Goal: Task Accomplishment & Management: Use online tool/utility

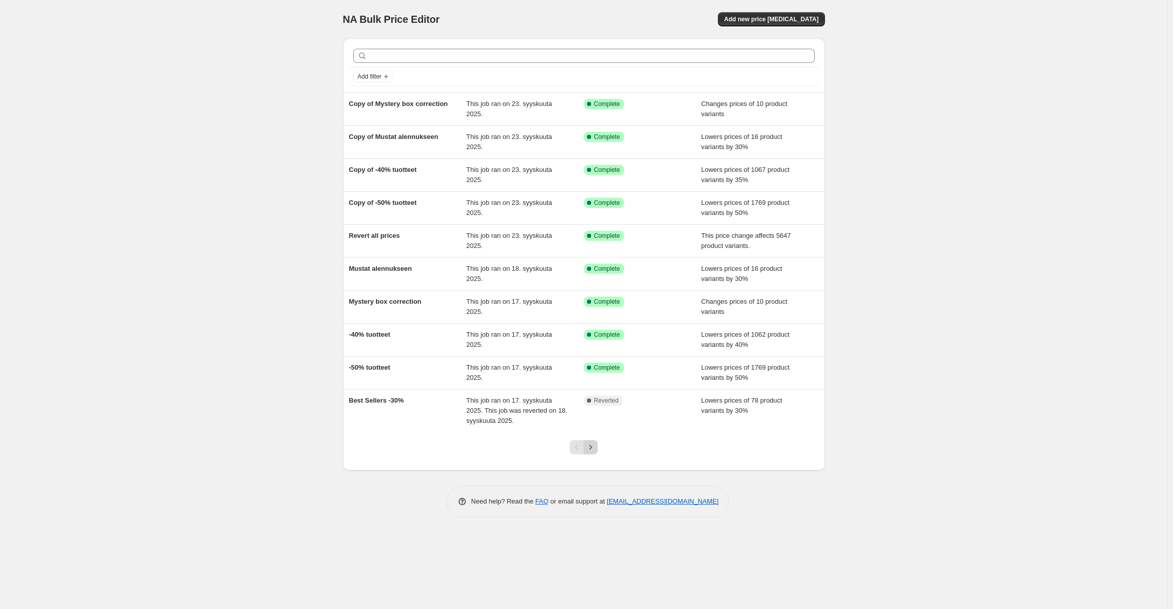
click at [589, 450] on icon "Next" at bounding box center [591, 447] width 10 height 10
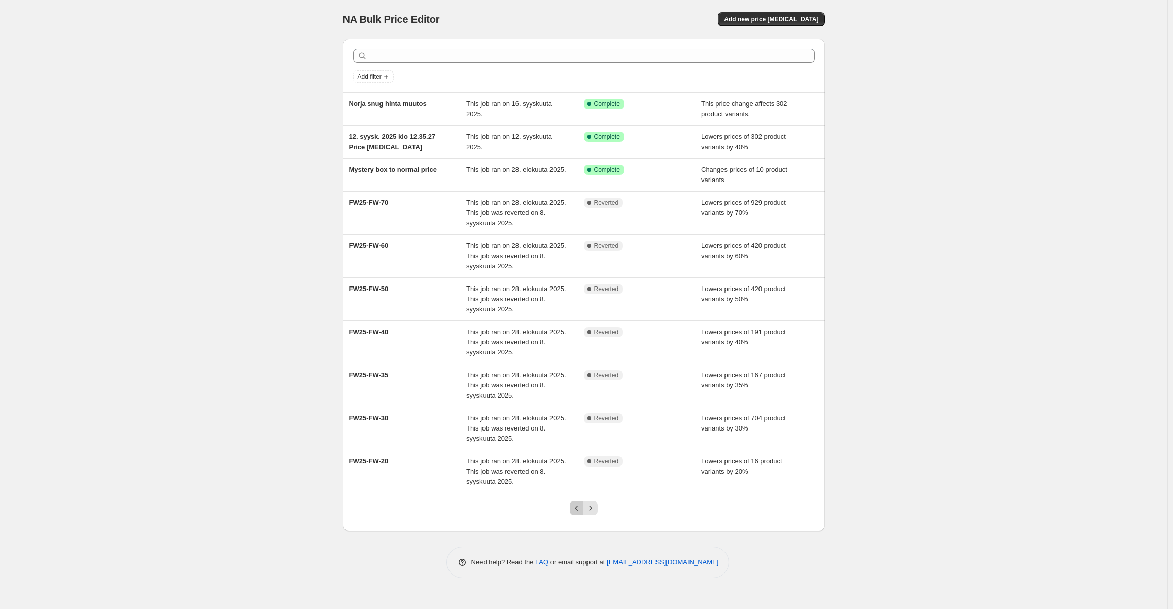
click at [576, 510] on icon "Previous" at bounding box center [577, 508] width 10 height 10
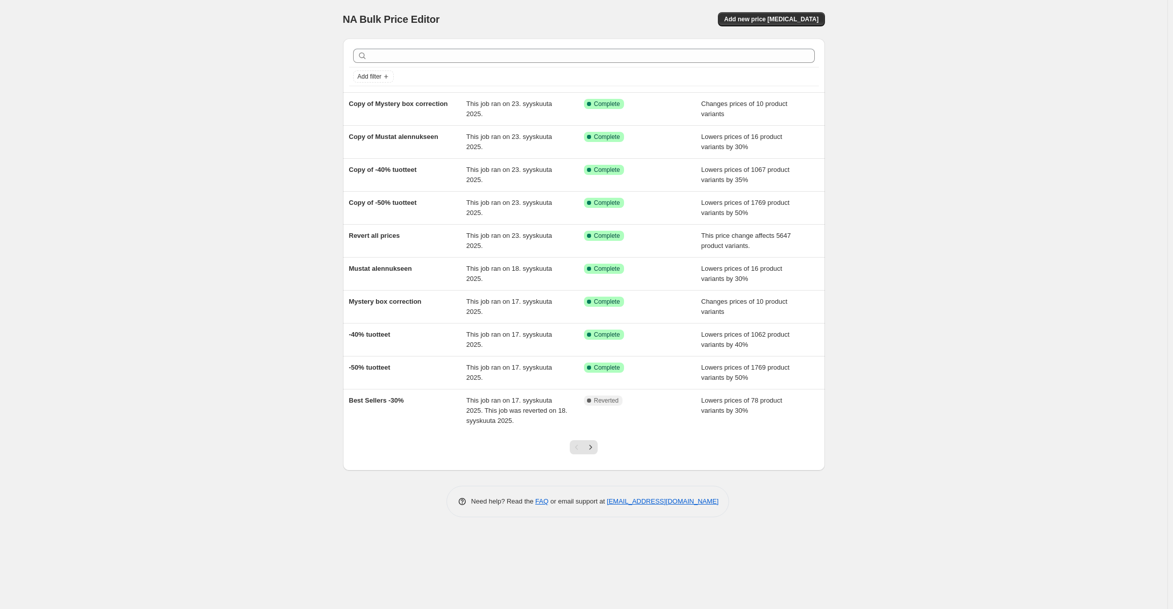
click at [597, 454] on div at bounding box center [583, 451] width 41 height 39
click at [587, 445] on icon "Next" at bounding box center [591, 447] width 10 height 10
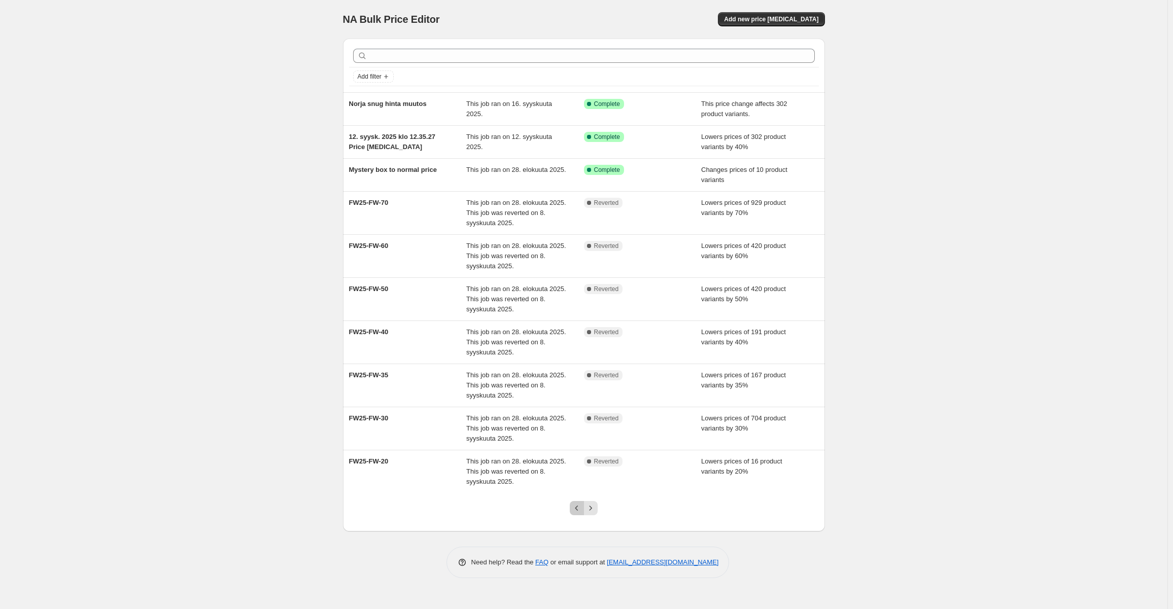
click at [582, 505] on icon "Previous" at bounding box center [577, 508] width 10 height 10
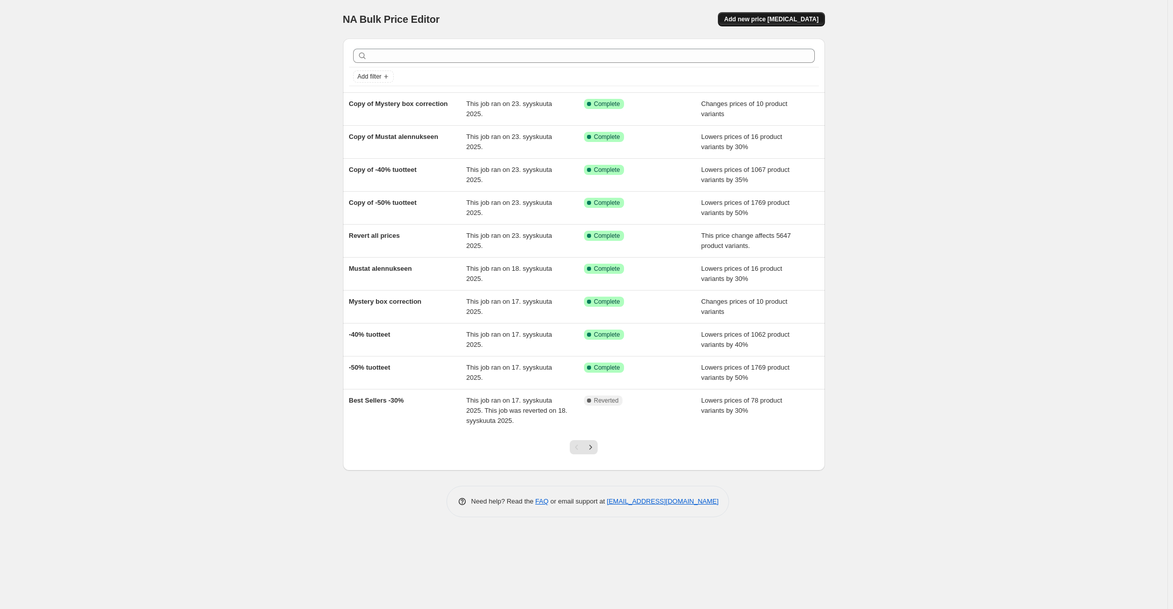
click at [770, 19] on span "Add new price [MEDICAL_DATA]" at bounding box center [771, 19] width 94 height 8
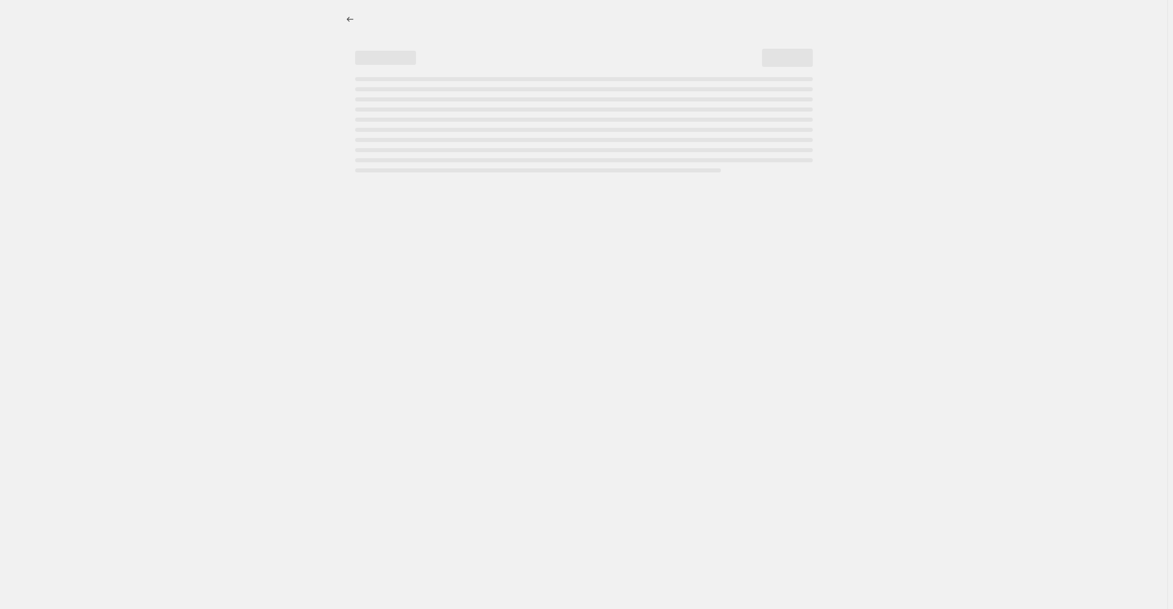
select select "percentage"
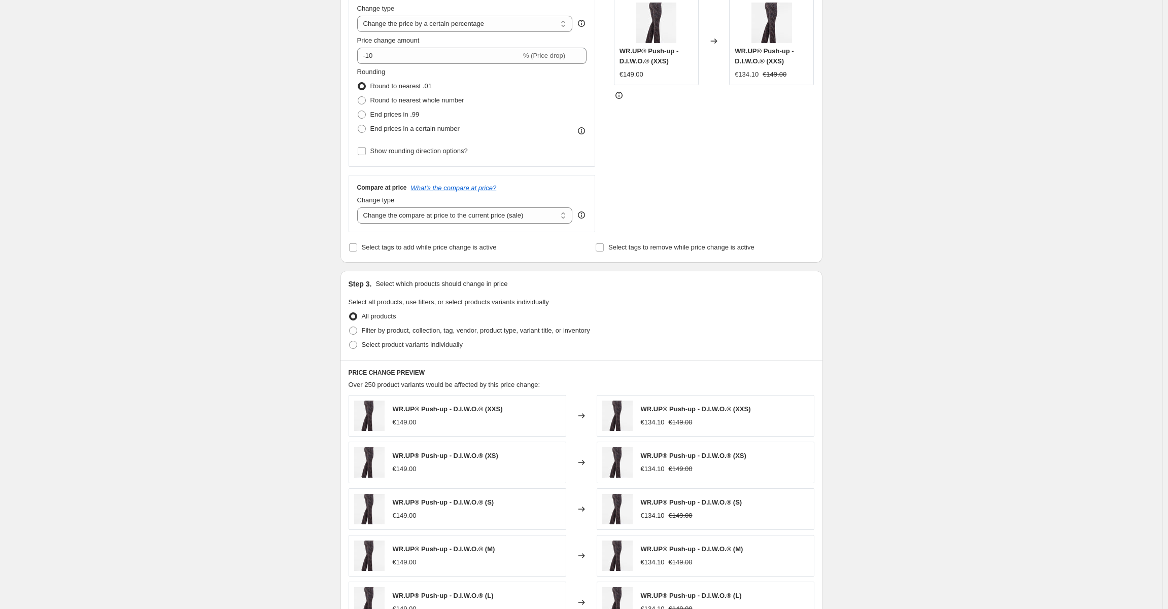
scroll to position [254, 0]
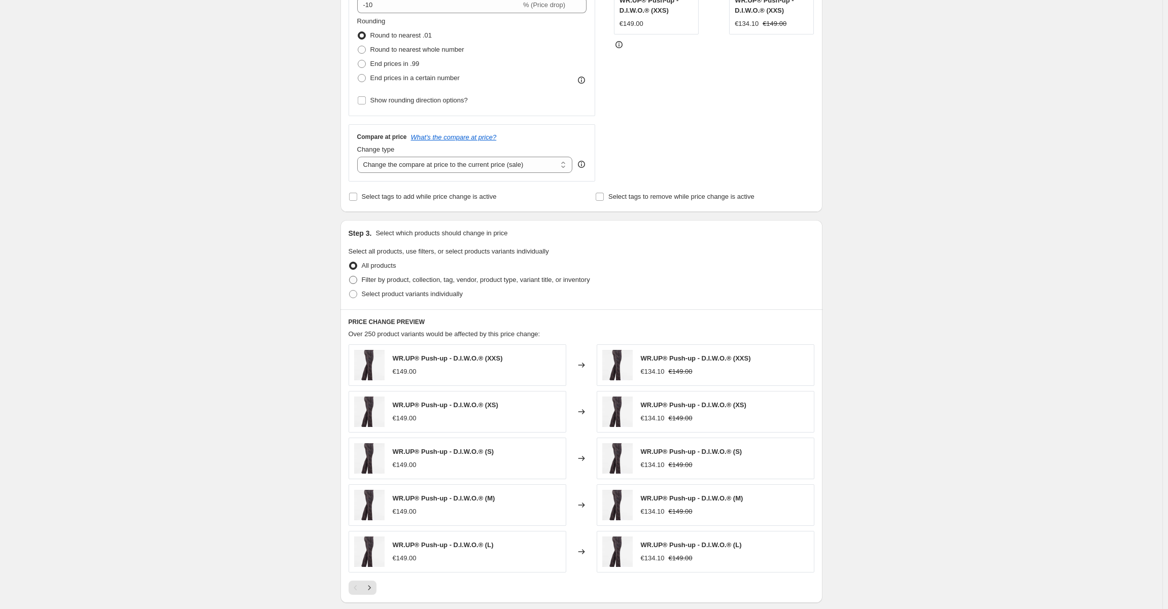
click at [399, 285] on label "Filter by product, collection, tag, vendor, product type, variant title, or inv…" at bounding box center [470, 280] width 242 height 14
click at [350, 277] on input "Filter by product, collection, tag, vendor, product type, variant title, or inv…" at bounding box center [349, 276] width 1 height 1
radio input "true"
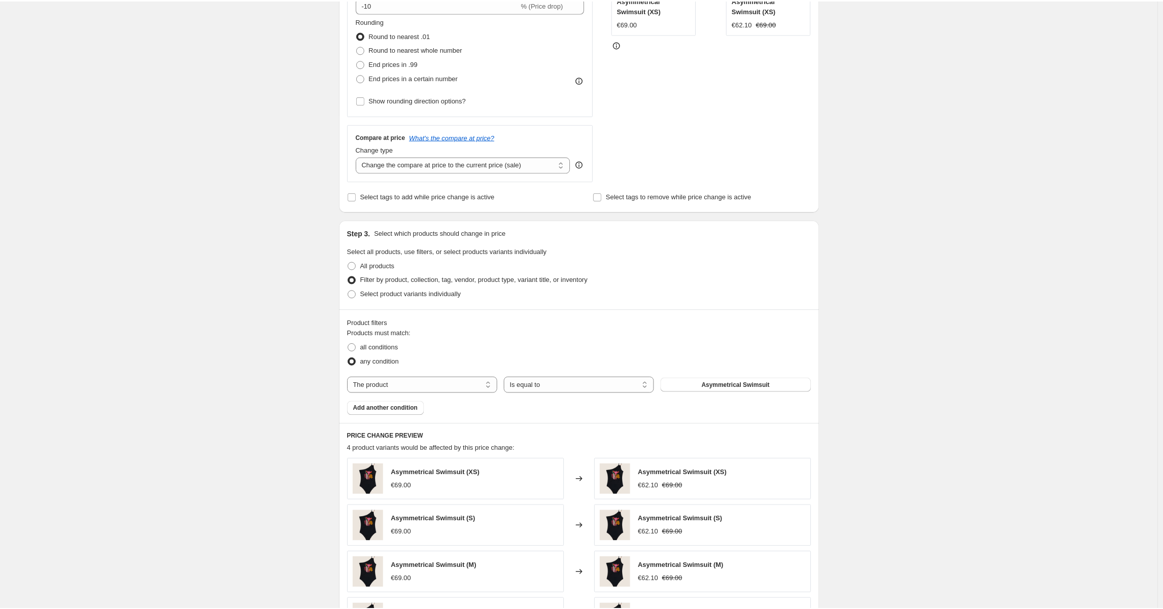
scroll to position [304, 0]
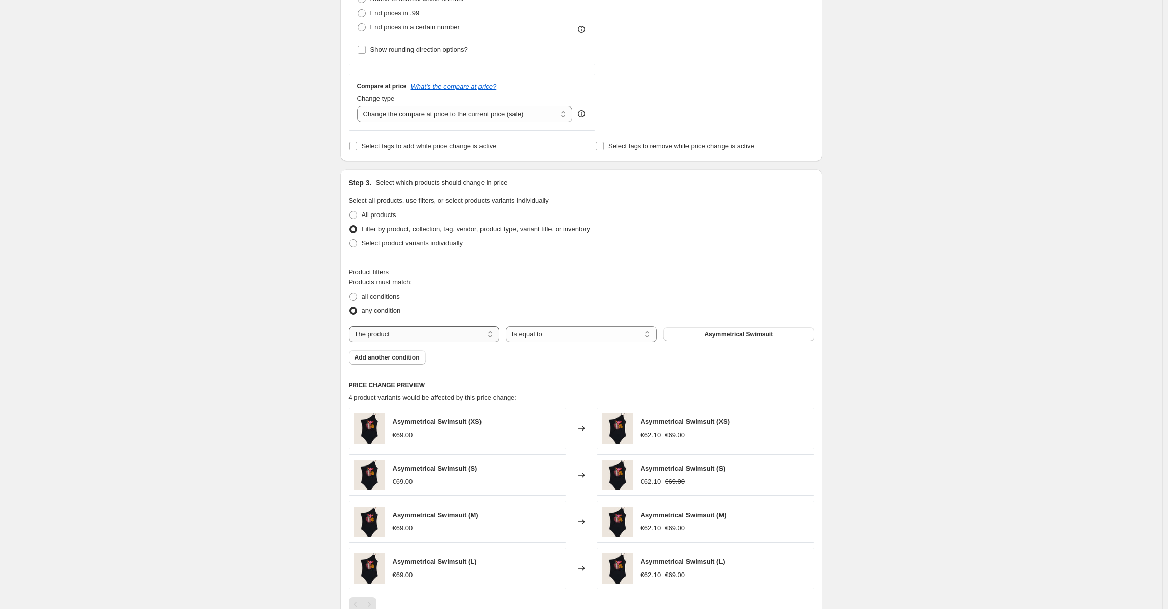
click at [477, 336] on select "The product The product's collection The product's tag The product's vendor The…" at bounding box center [424, 334] width 151 height 16
select select "collection"
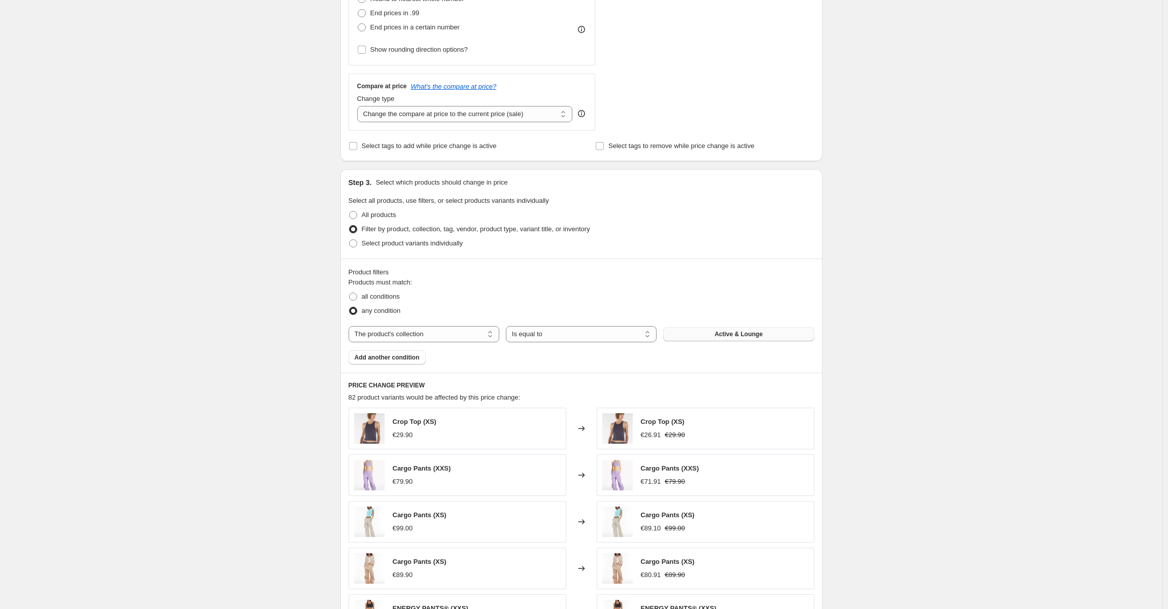
click at [710, 330] on button "Active & Lounge" at bounding box center [738, 334] width 151 height 14
